Goal: Task Accomplishment & Management: Use online tool/utility

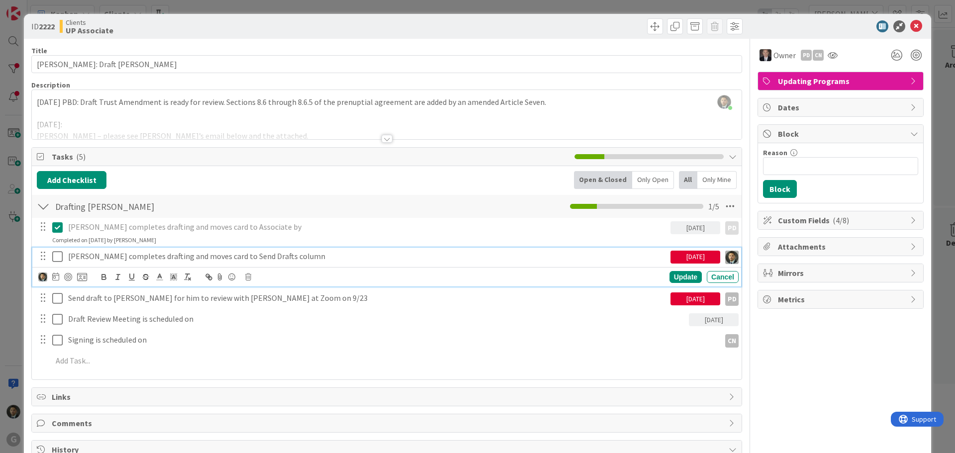
click at [55, 256] on icon at bounding box center [57, 257] width 10 height 12
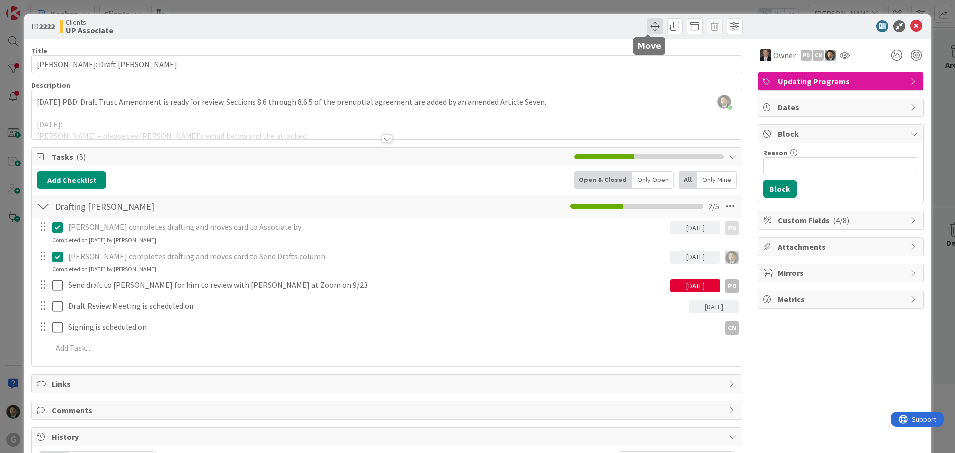
click at [647, 28] on span at bounding box center [655, 26] width 16 height 16
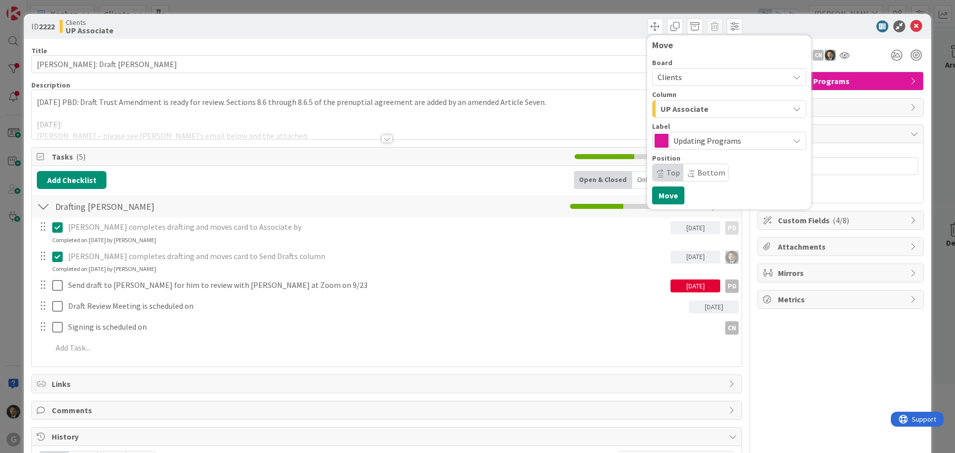
click at [671, 105] on span "UP Associate" at bounding box center [684, 108] width 48 height 13
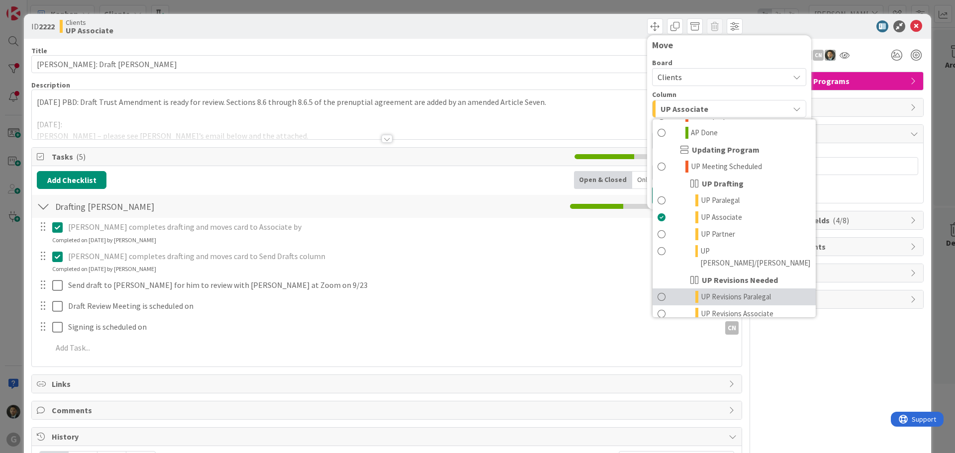
scroll to position [746, 0]
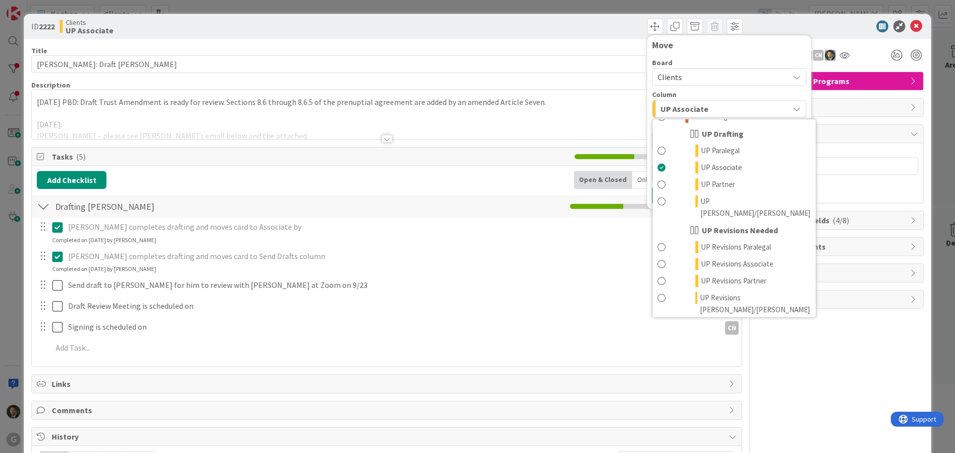
click at [712, 321] on span "UP Send Drafts" at bounding box center [715, 327] width 48 height 12
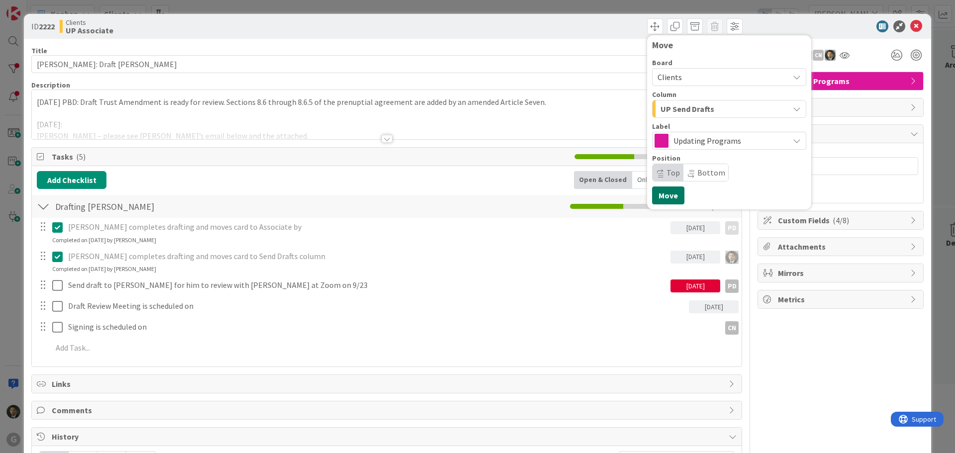
click at [657, 193] on button "Move" at bounding box center [668, 195] width 32 height 18
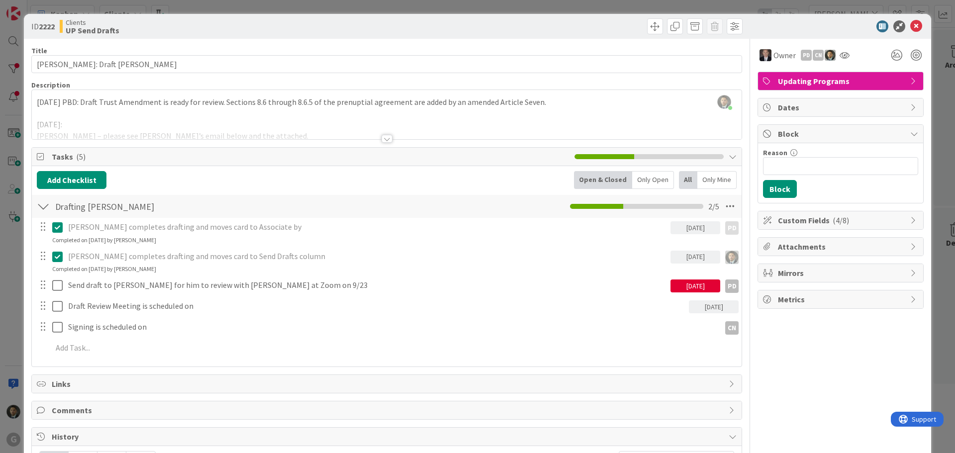
click at [614, 4] on div "ID 2222 Clients UP Send Drafts Move Move Title 26 / 128 [PERSON_NAME]: Draft [P…" at bounding box center [477, 226] width 955 height 453
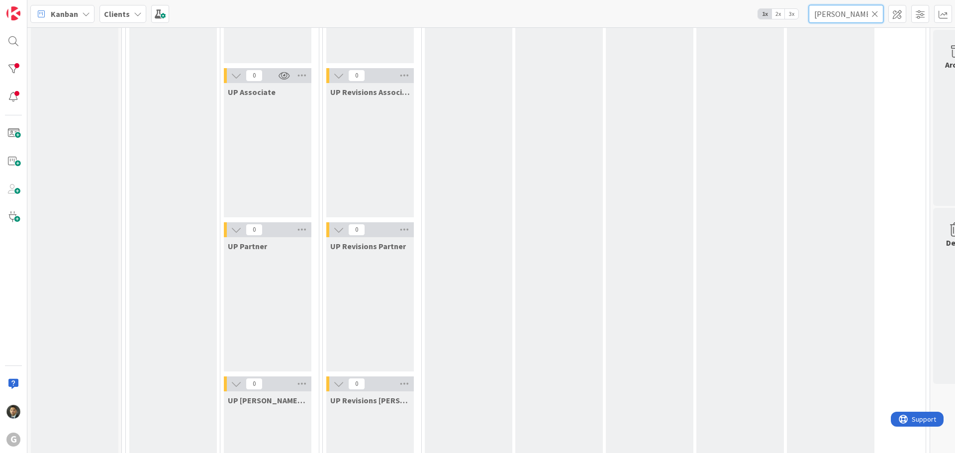
click at [844, 14] on input "[PERSON_NAME]" at bounding box center [846, 14] width 75 height 18
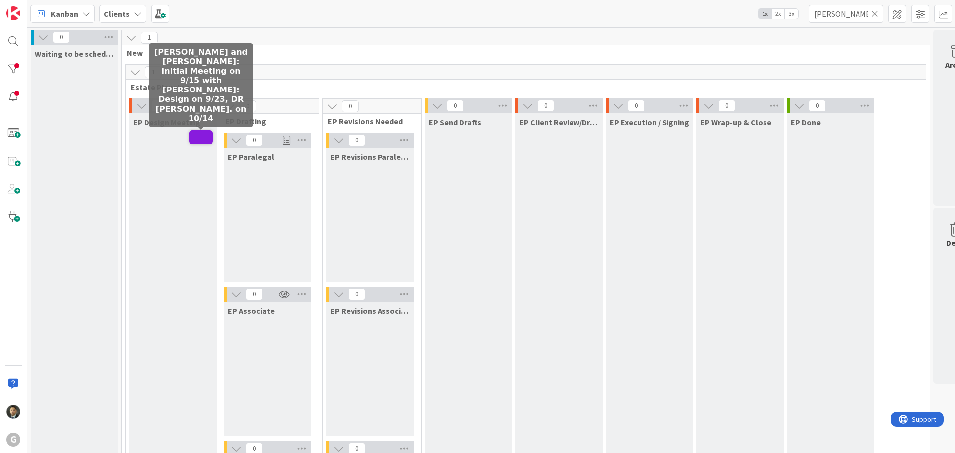
click at [203, 138] on span at bounding box center [201, 137] width 24 height 14
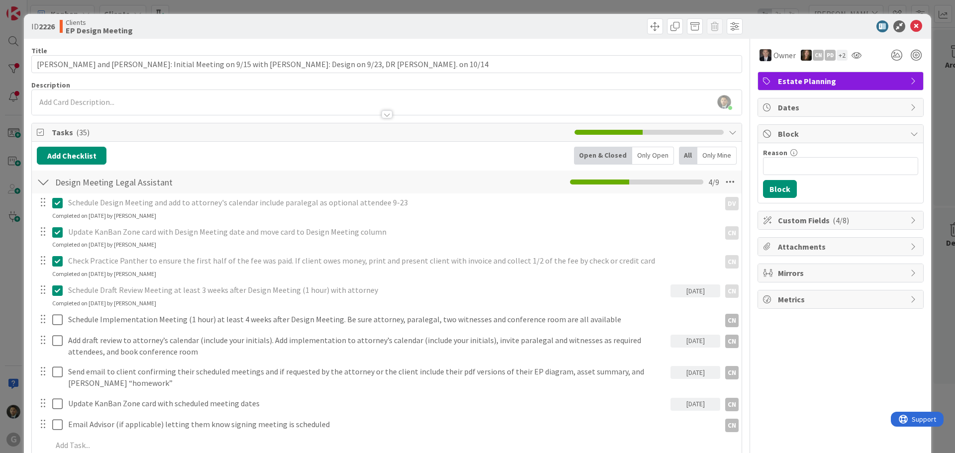
click at [697, 10] on div "ID 2226 Clients EP Design Meeting Title 93 / 128 [PERSON_NAME] and [PERSON_NAME…" at bounding box center [477, 226] width 955 height 453
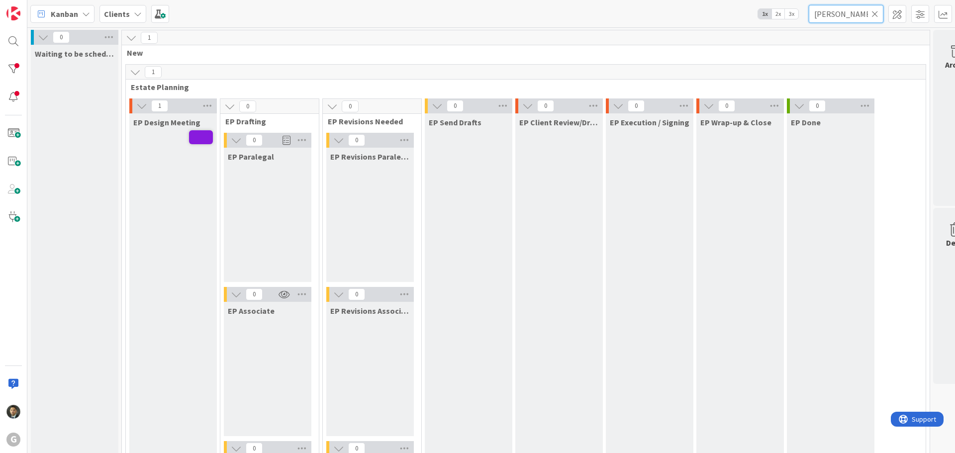
drag, startPoint x: 844, startPoint y: 10, endPoint x: 794, endPoint y: 11, distance: 50.2
click at [794, 11] on div "Kanban Clients 1x 2x 3x [PERSON_NAME]" at bounding box center [490, 13] width 927 height 27
drag, startPoint x: 845, startPoint y: 11, endPoint x: 803, endPoint y: 14, distance: 42.8
click at [803, 14] on div "Kanban Clients 1x 2x 3x [PERSON_NAME]" at bounding box center [490, 13] width 927 height 27
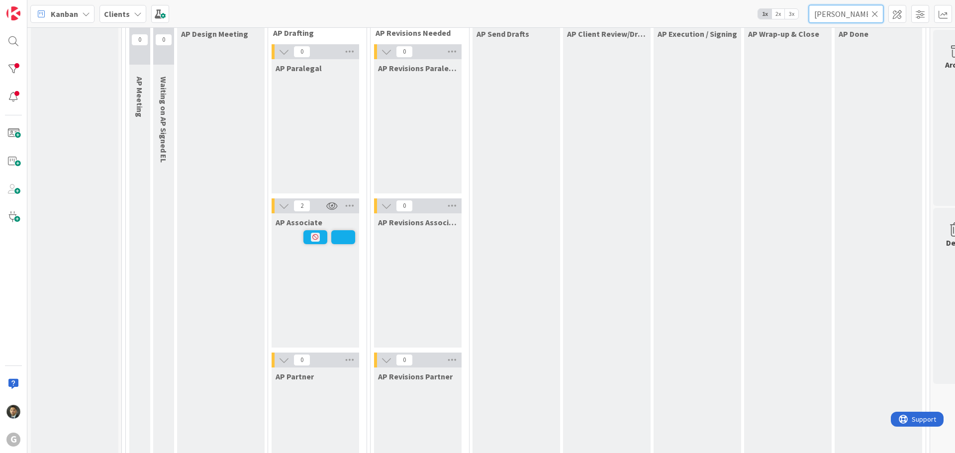
scroll to position [845, 0]
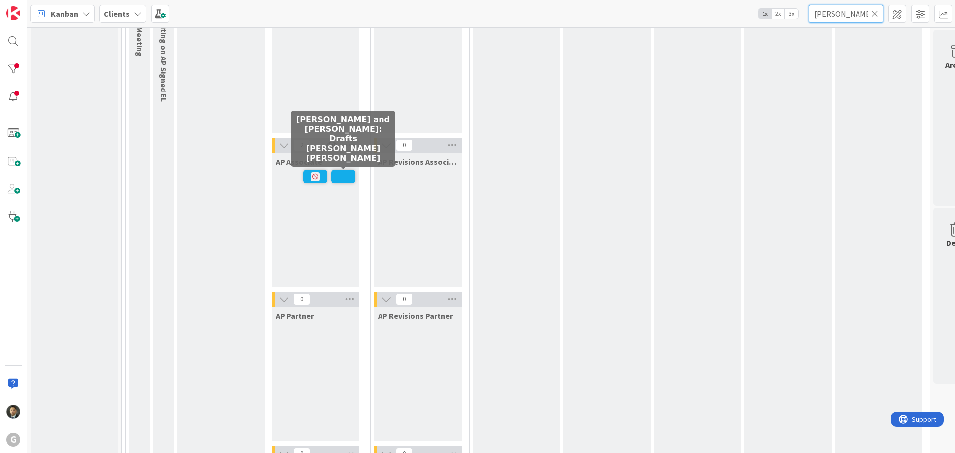
type input "[PERSON_NAME]"
click at [336, 181] on span at bounding box center [343, 177] width 24 height 14
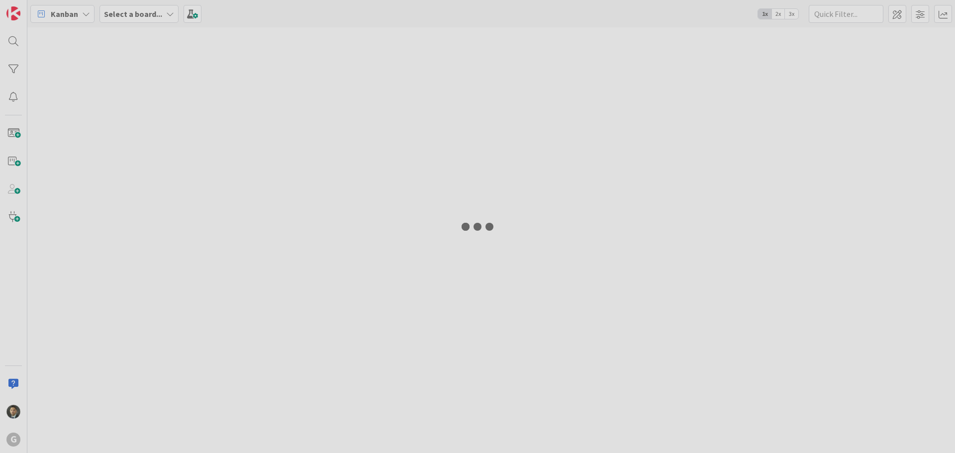
type input "[PERSON_NAME]"
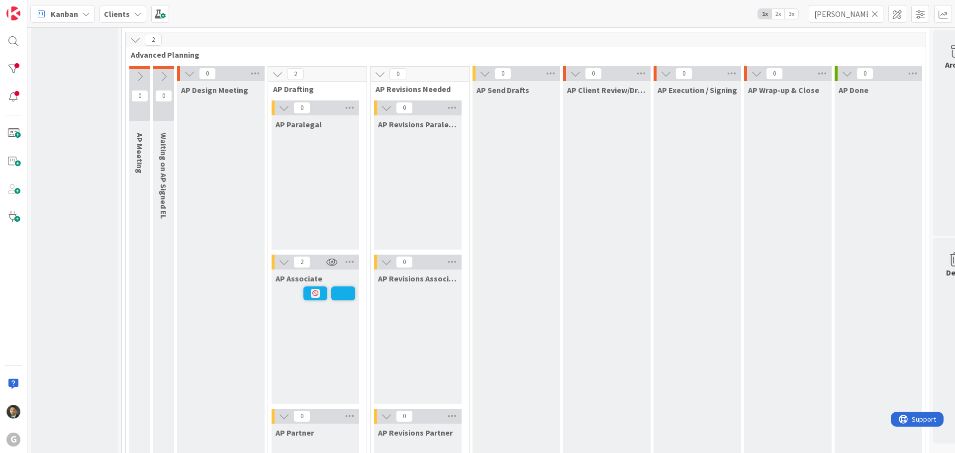
scroll to position [746, 0]
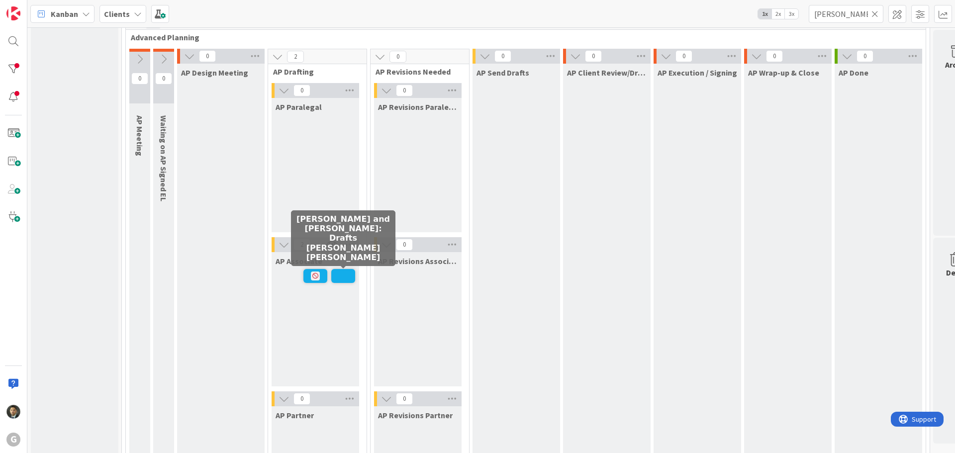
click at [339, 278] on span at bounding box center [343, 276] width 24 height 14
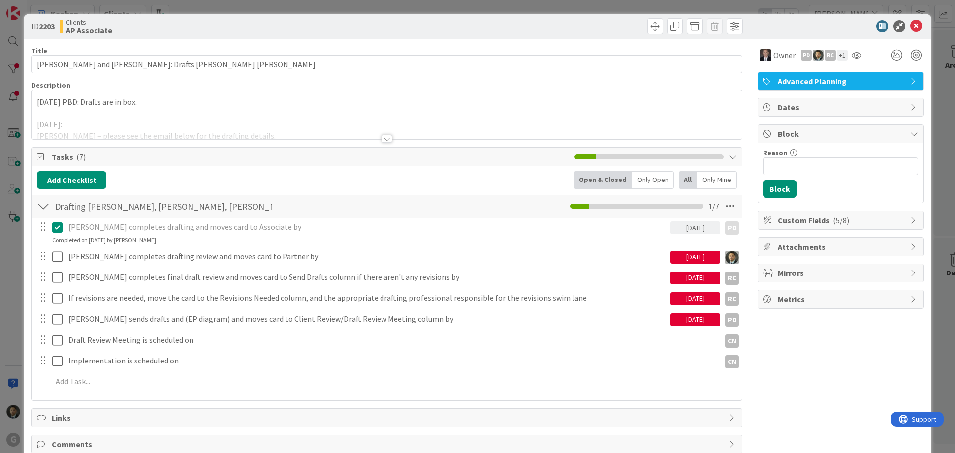
click at [385, 137] on div at bounding box center [386, 139] width 11 height 8
